Goal: Find specific page/section: Find specific page/section

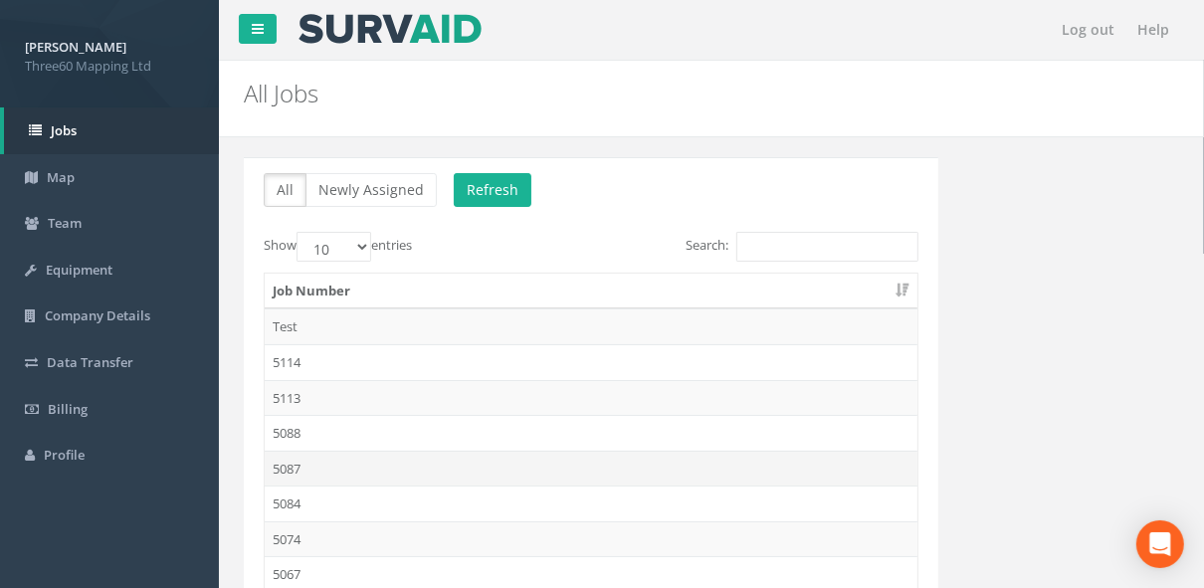
click at [303, 464] on td "5087" at bounding box center [591, 469] width 653 height 36
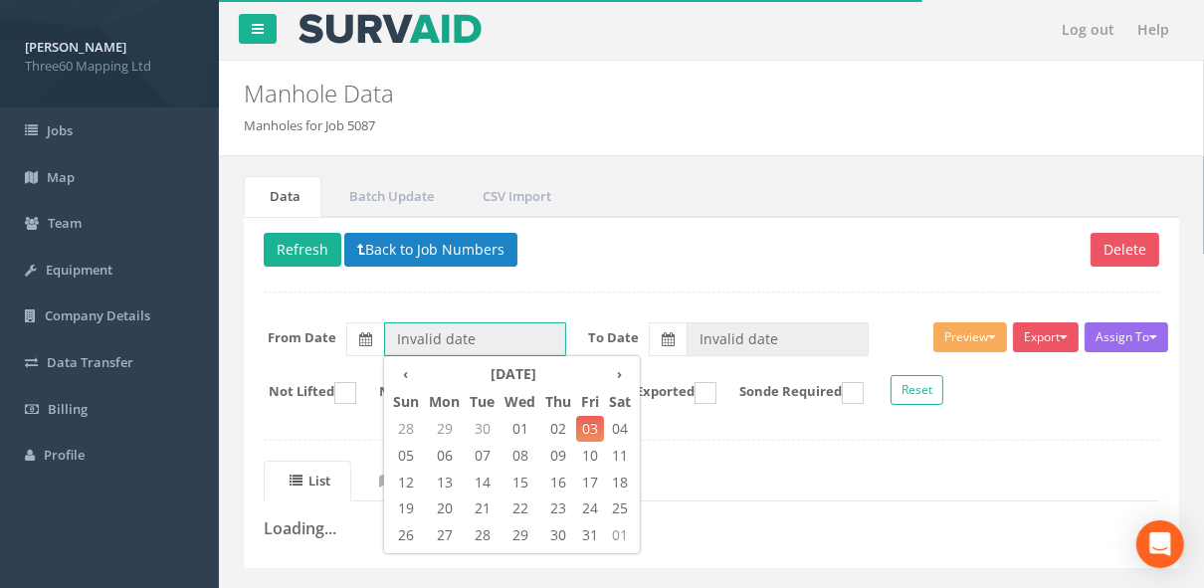
click at [417, 329] on input "Invalid date" at bounding box center [475, 339] width 182 height 34
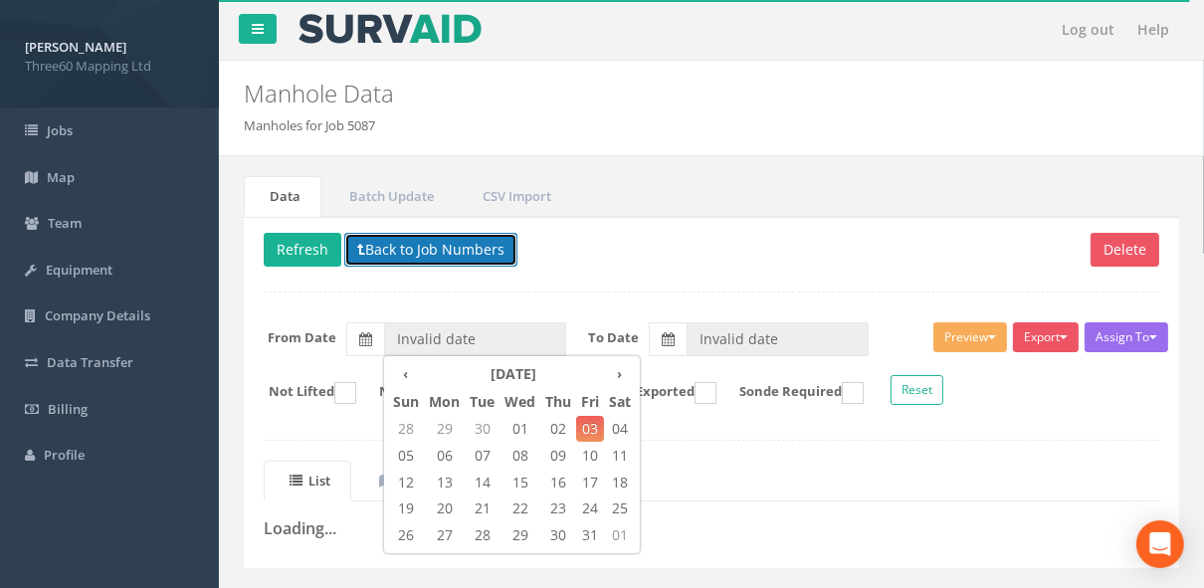
click at [409, 241] on button "Back to Job Numbers" at bounding box center [430, 250] width 173 height 34
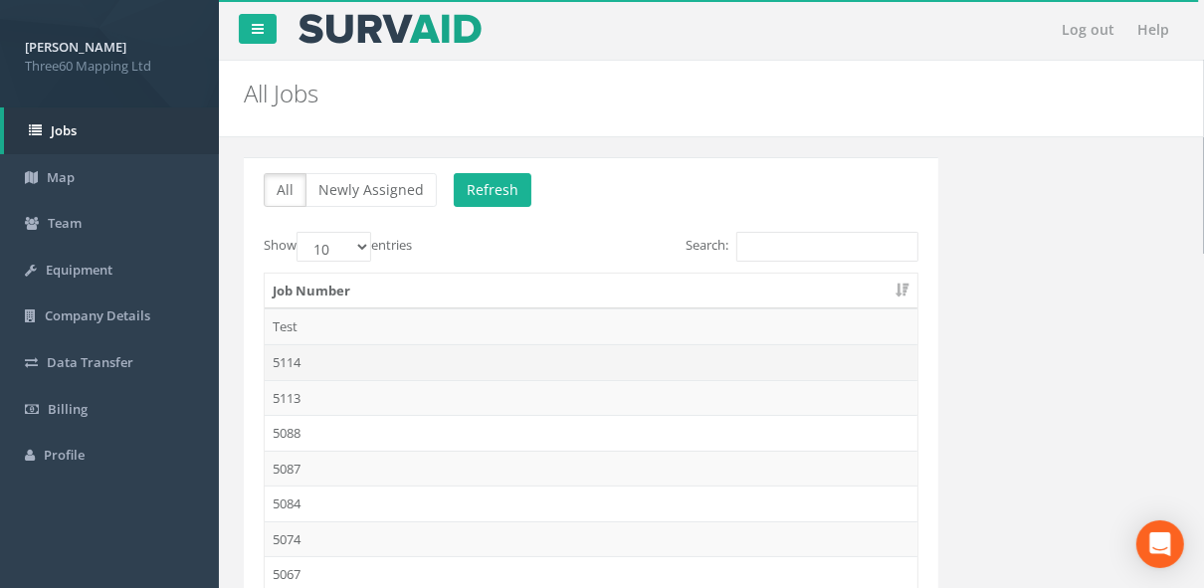
click at [305, 355] on td "5114" at bounding box center [591, 362] width 653 height 36
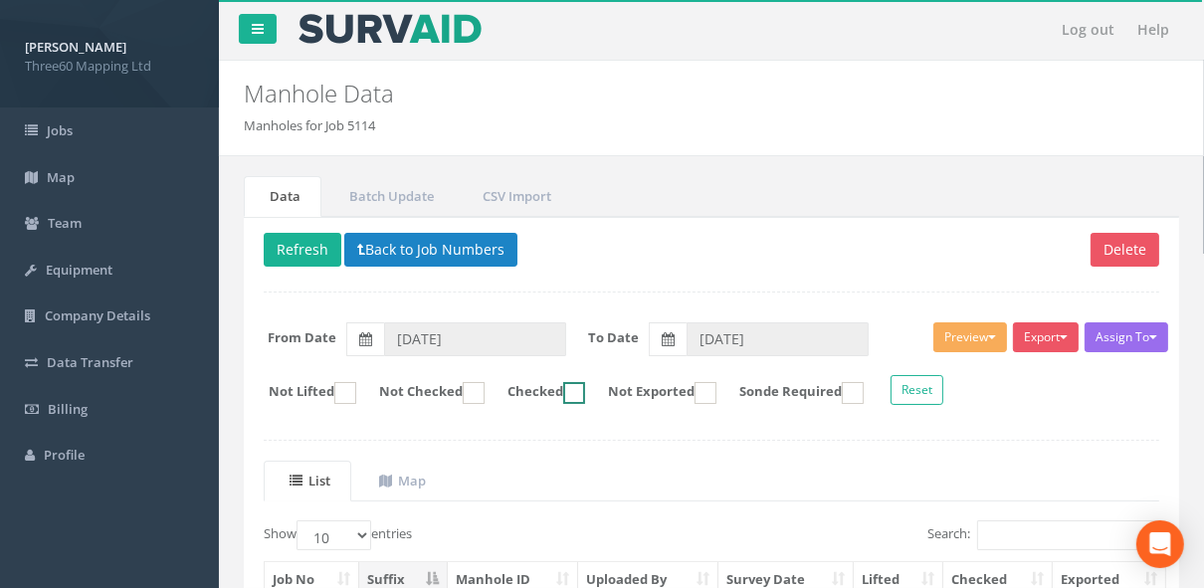
scroll to position [196, 0]
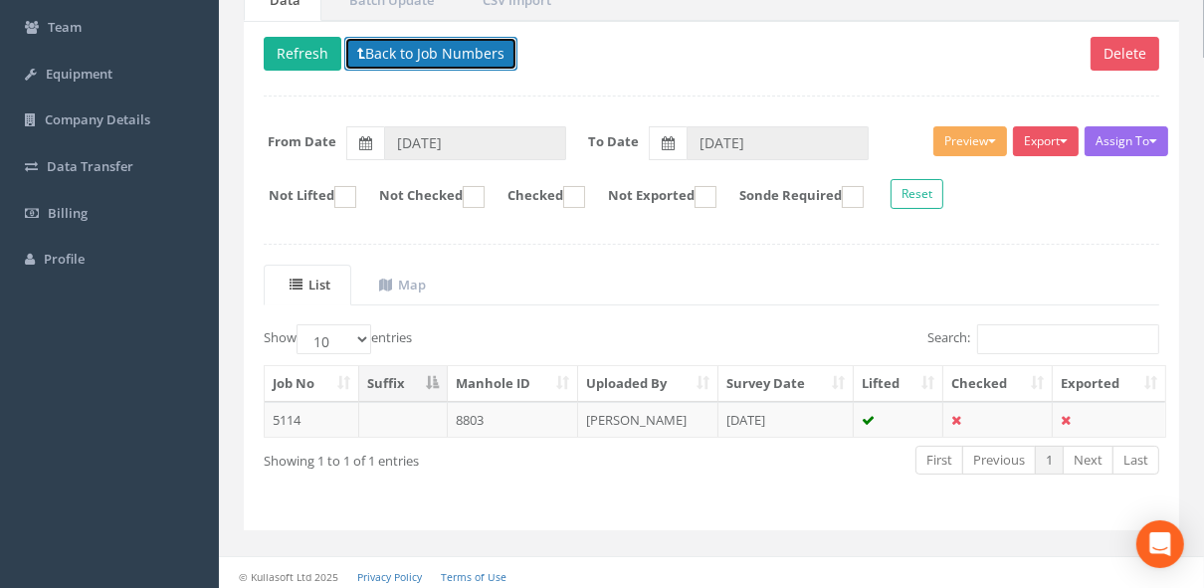
click at [371, 48] on button "Back to Job Numbers" at bounding box center [430, 54] width 173 height 34
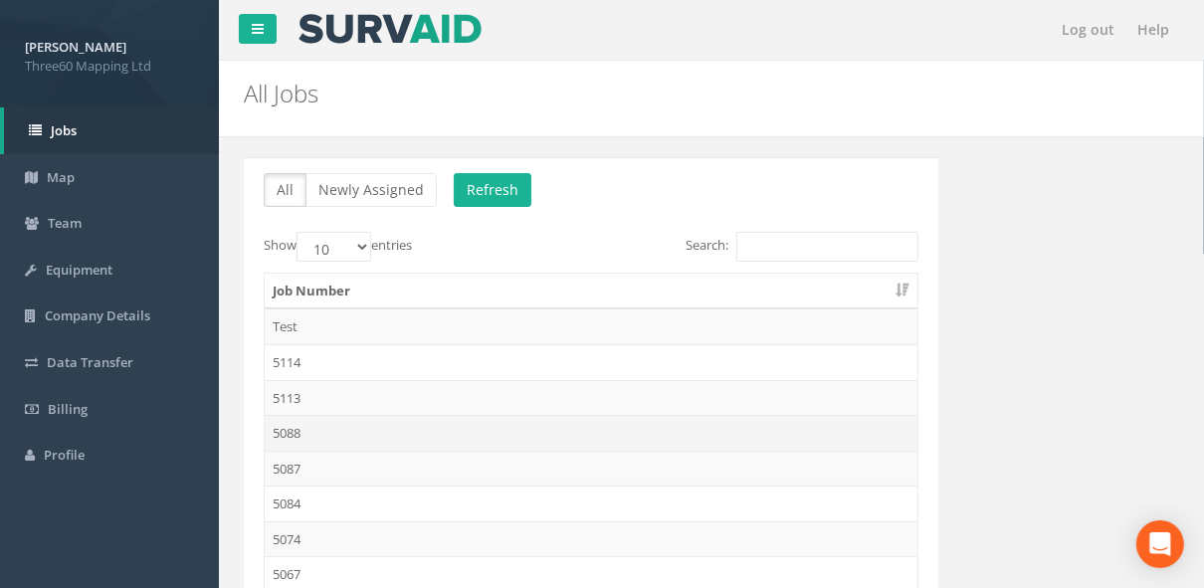
click at [300, 425] on td "5088" at bounding box center [591, 433] width 653 height 36
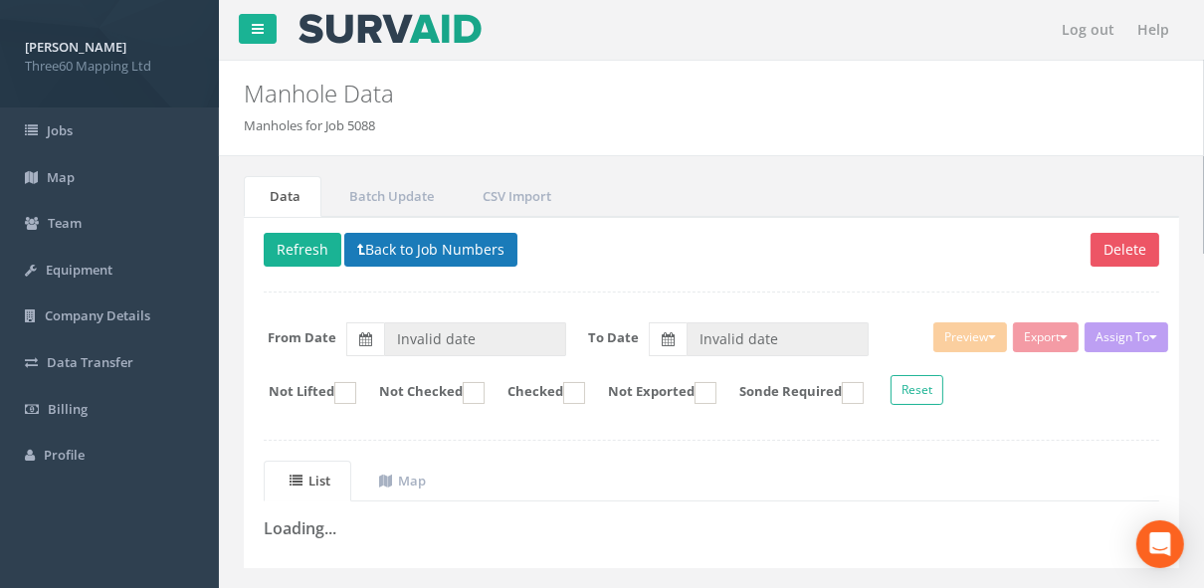
type input "[DATE]"
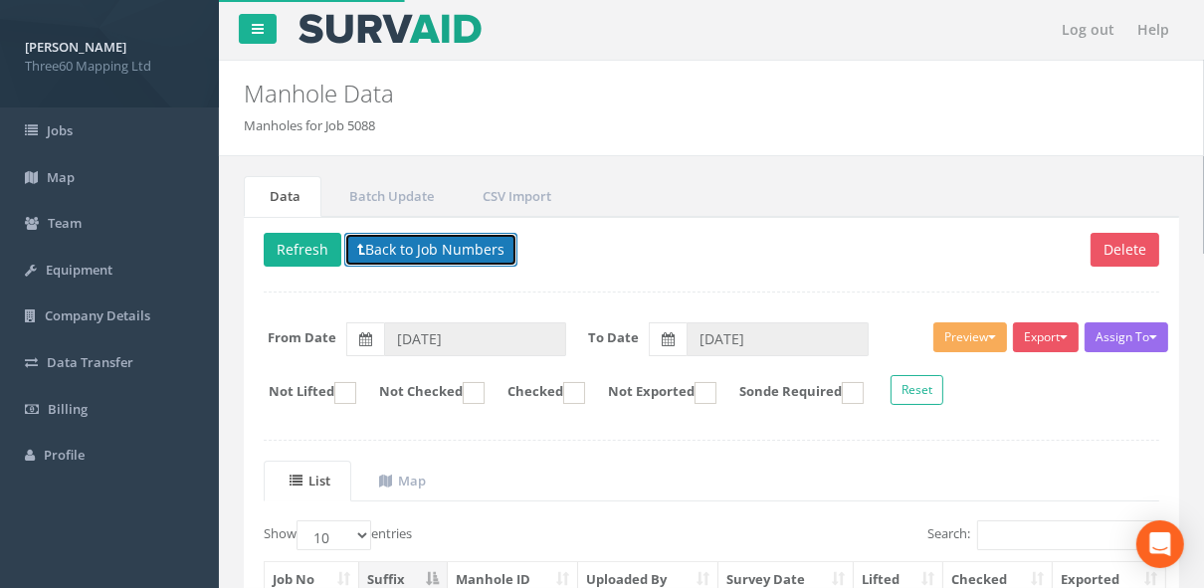
click at [431, 251] on button "Back to Job Numbers" at bounding box center [430, 250] width 173 height 34
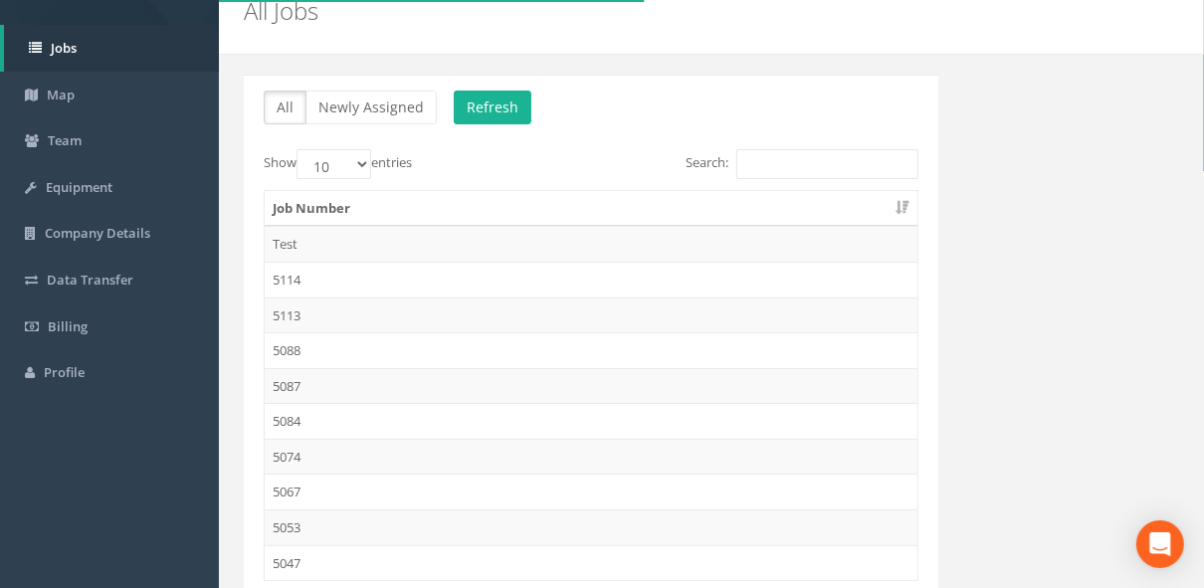
scroll to position [86, 0]
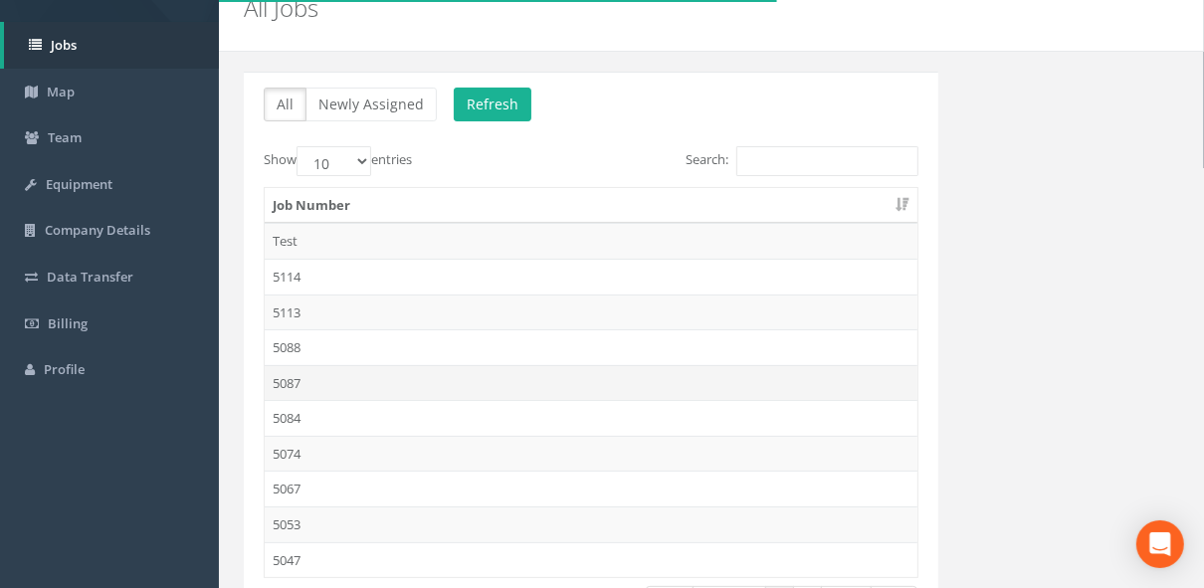
click at [288, 379] on td "5087" at bounding box center [591, 383] width 653 height 36
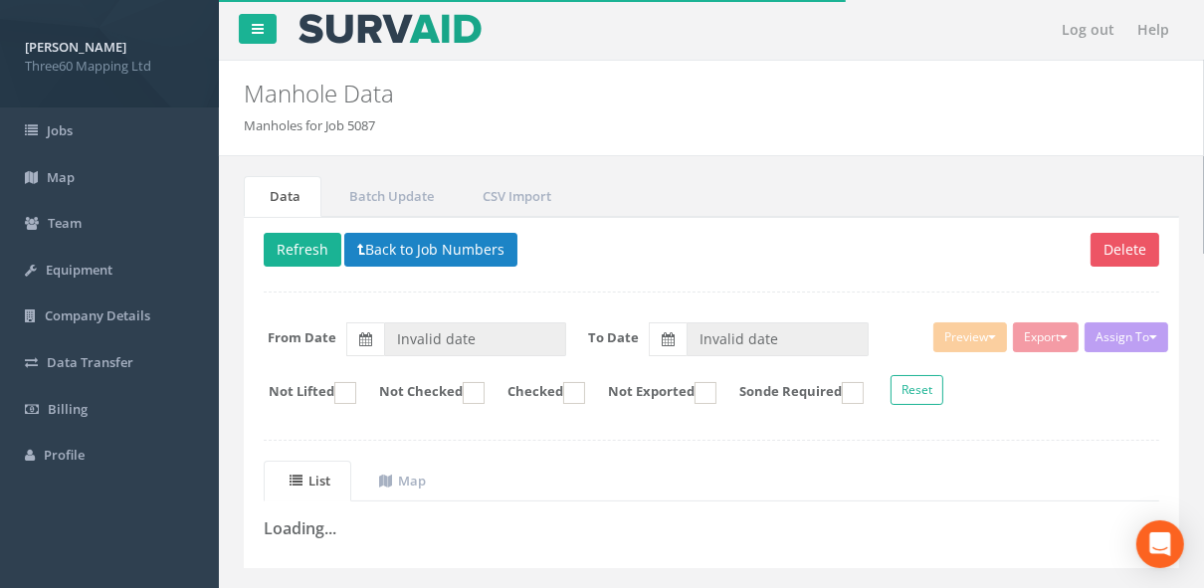
type input "[DATE]"
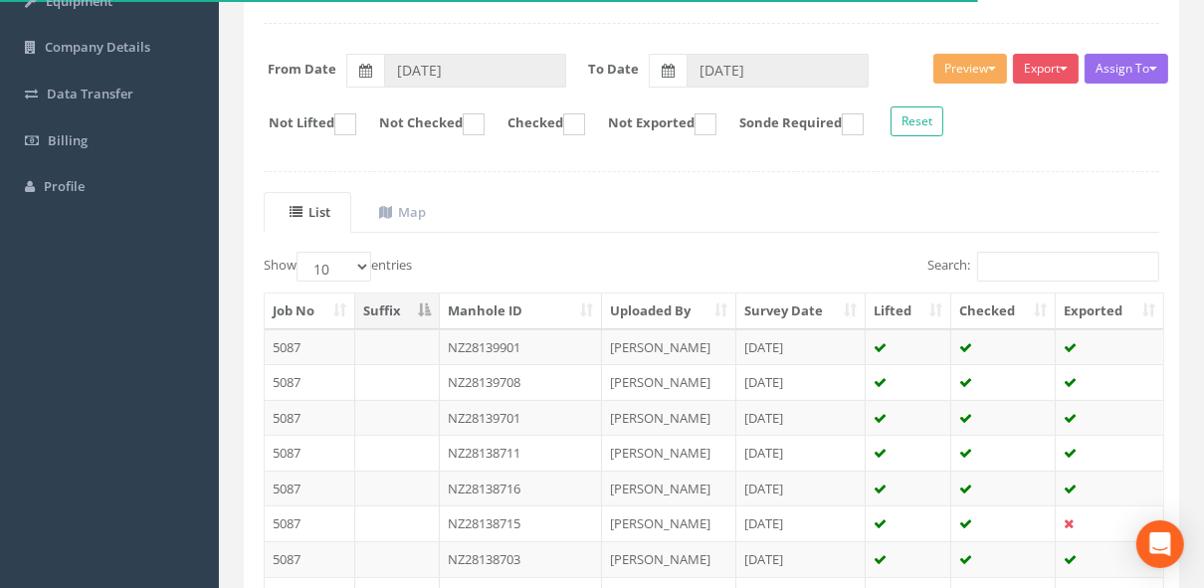
scroll to position [270, 0]
click at [990, 244] on div "List Map Show 10 25 50 100 entries Search: Job No Suffix Manhole ID Uploaded By…" at bounding box center [711, 473] width 895 height 564
click at [994, 251] on input "Search:" at bounding box center [1068, 266] width 182 height 30
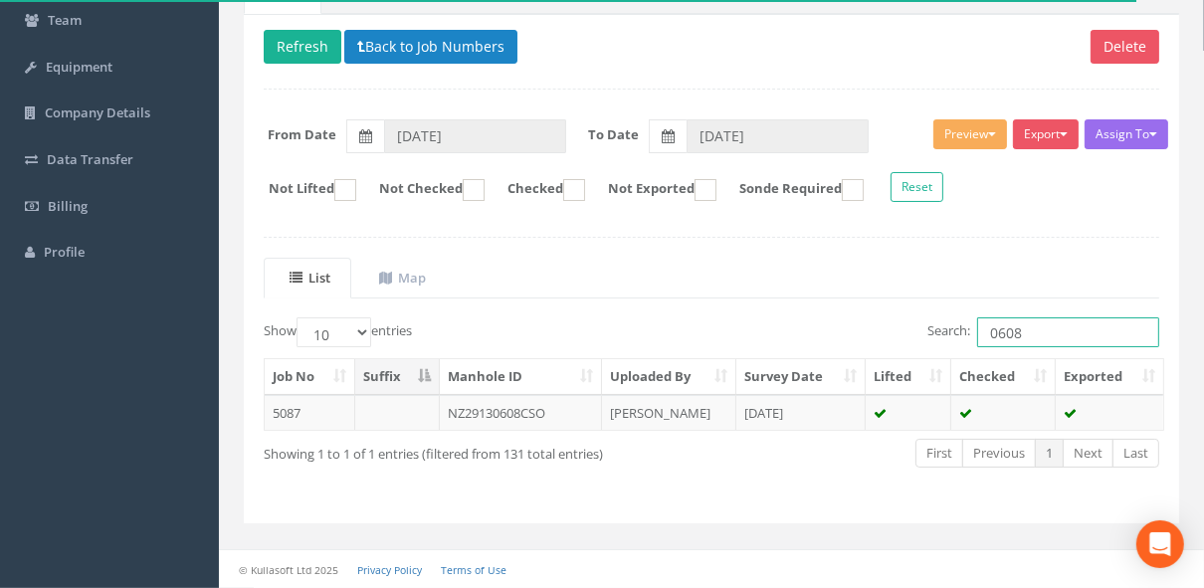
scroll to position [196, 0]
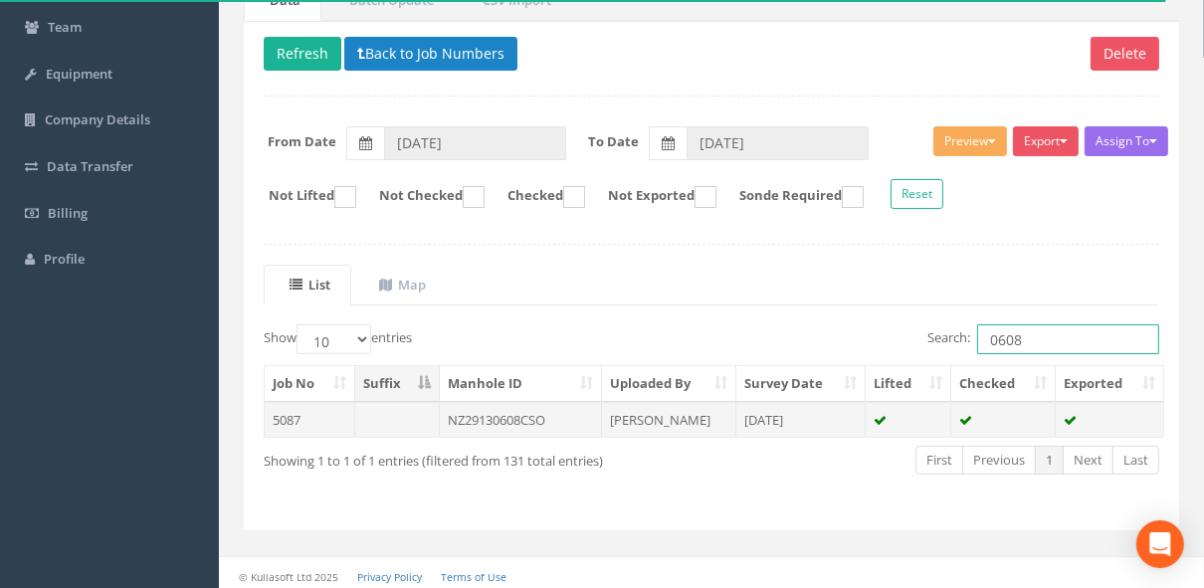
type input "0608"
click at [617, 408] on td "[PERSON_NAME]" at bounding box center [669, 420] width 134 height 36
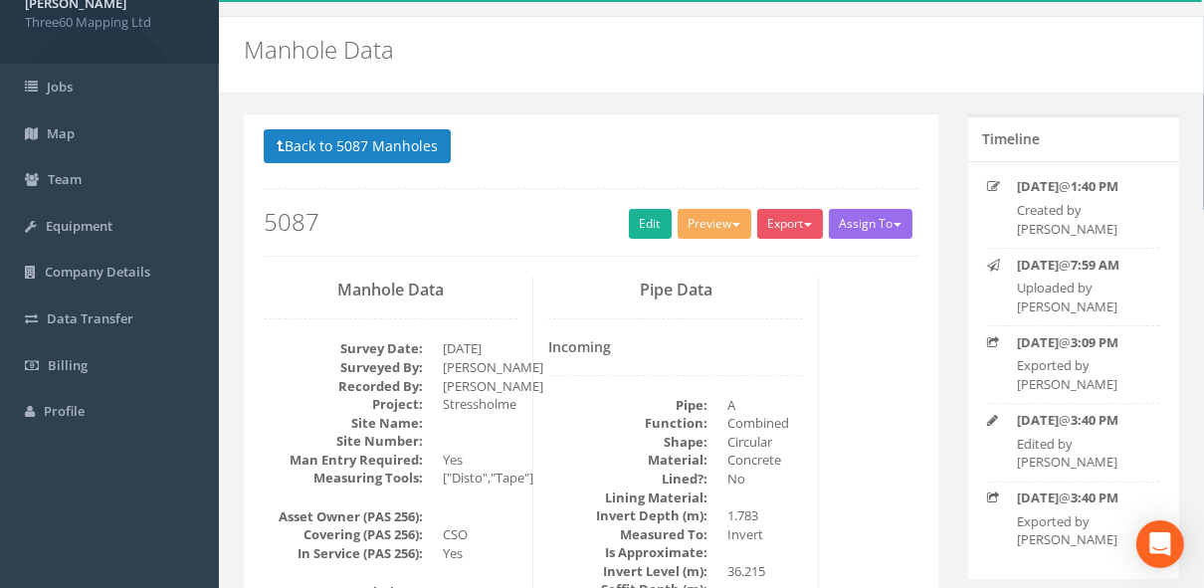
scroll to position [42, 0]
